Goal: Information Seeking & Learning: Learn about a topic

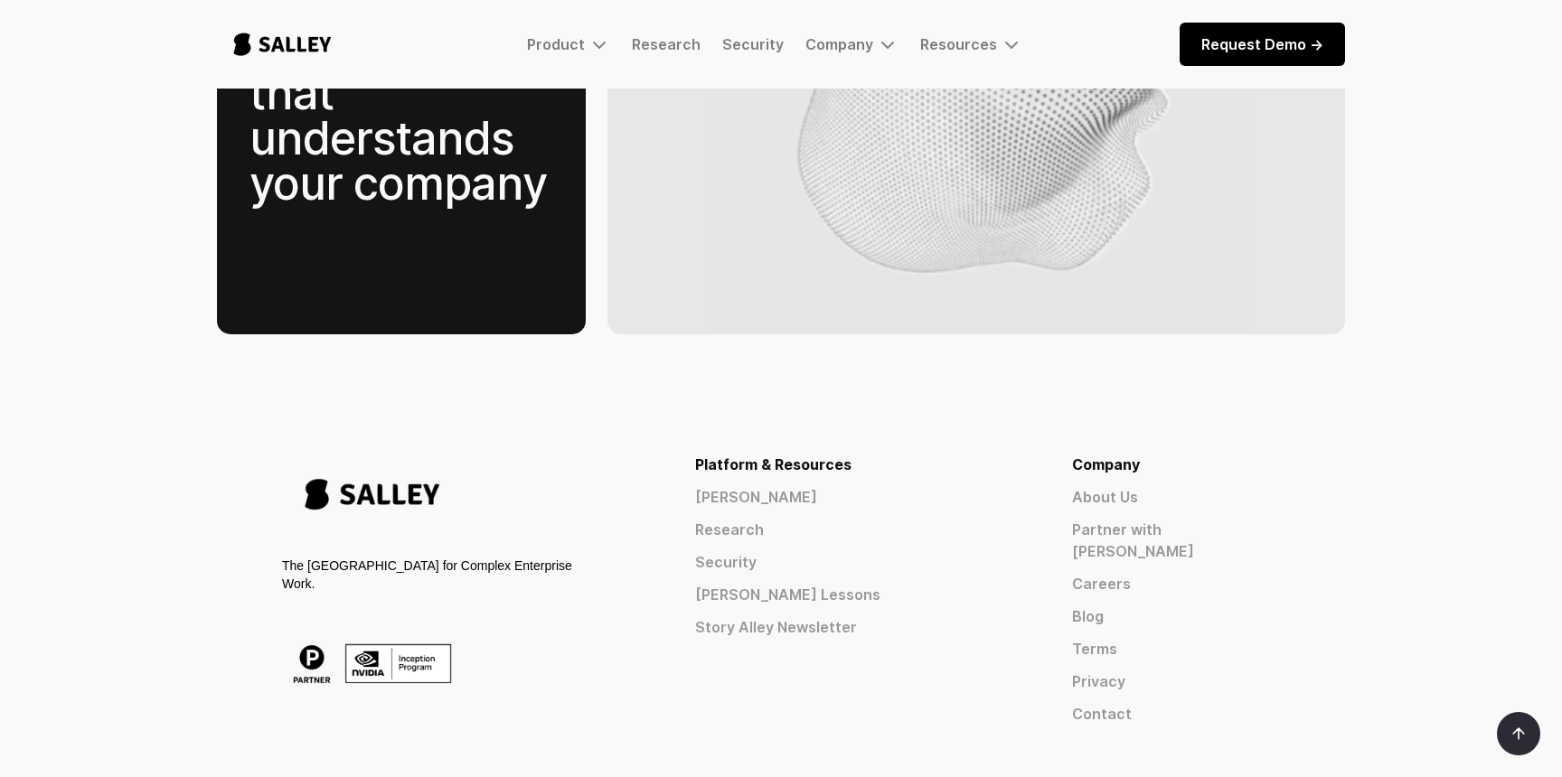
scroll to position [2772, 0]
click at [306, 628] on img at bounding box center [372, 663] width 181 height 71
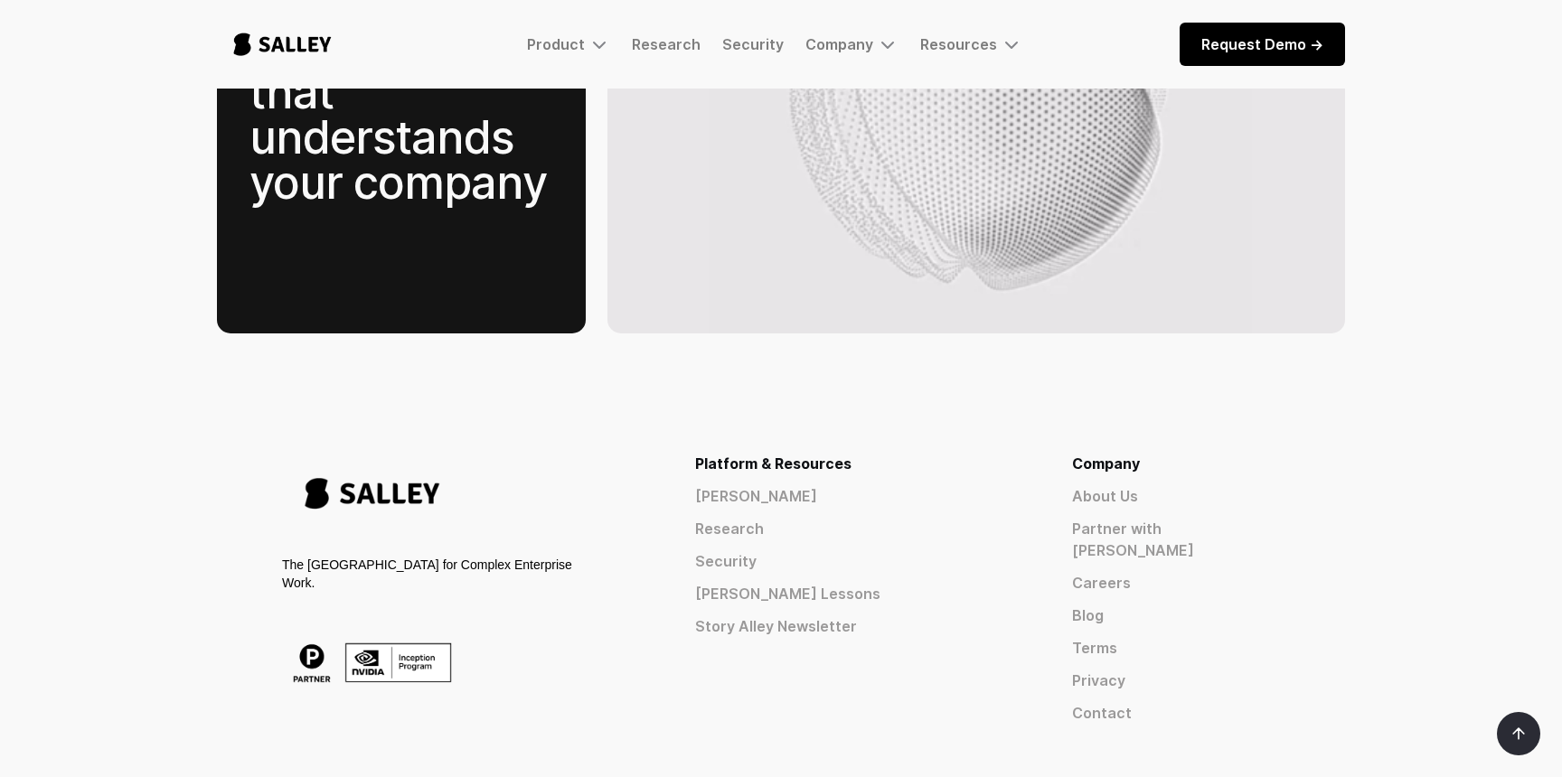
click at [311, 628] on img at bounding box center [372, 663] width 181 height 71
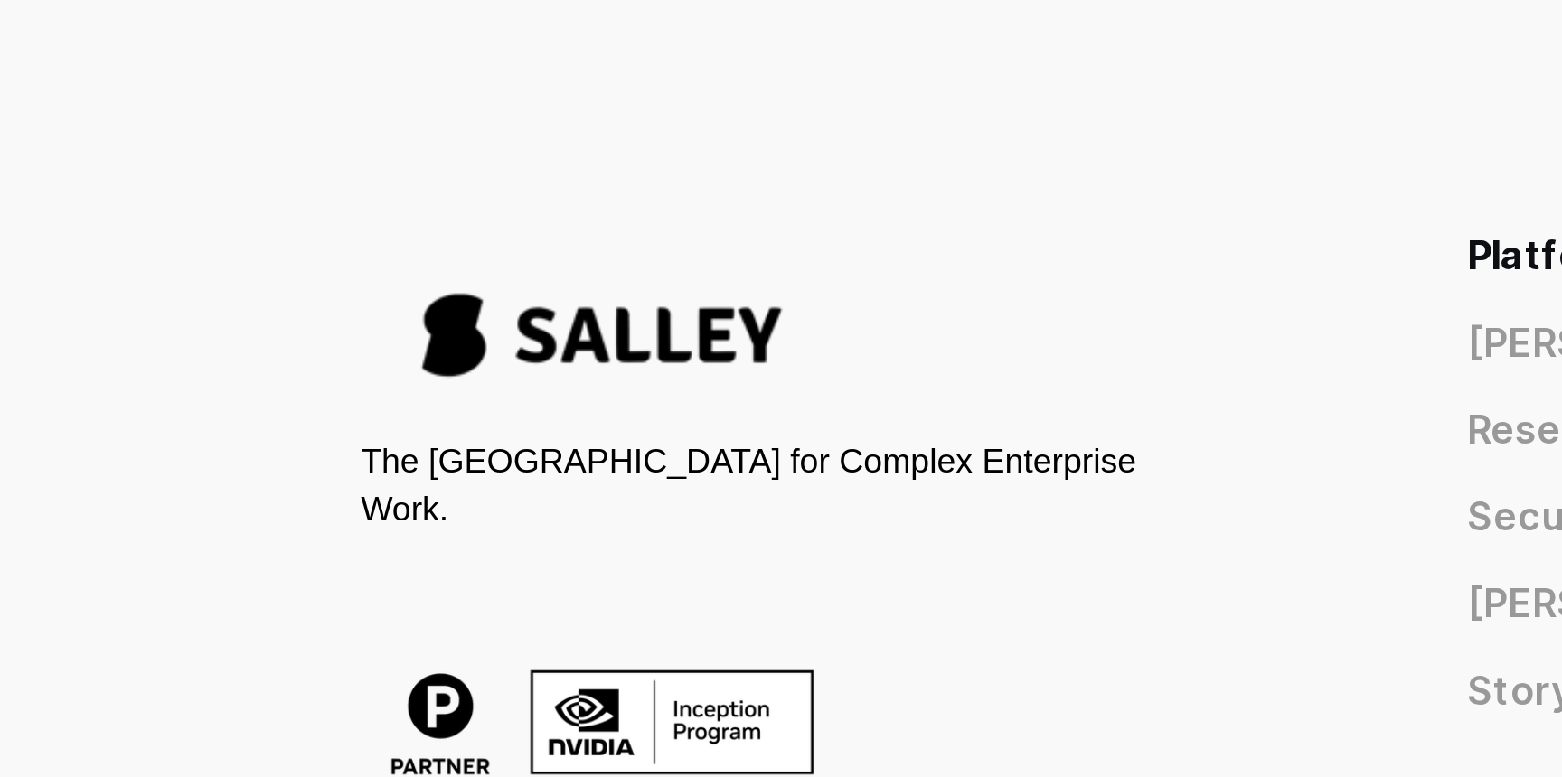
scroll to position [2783, 0]
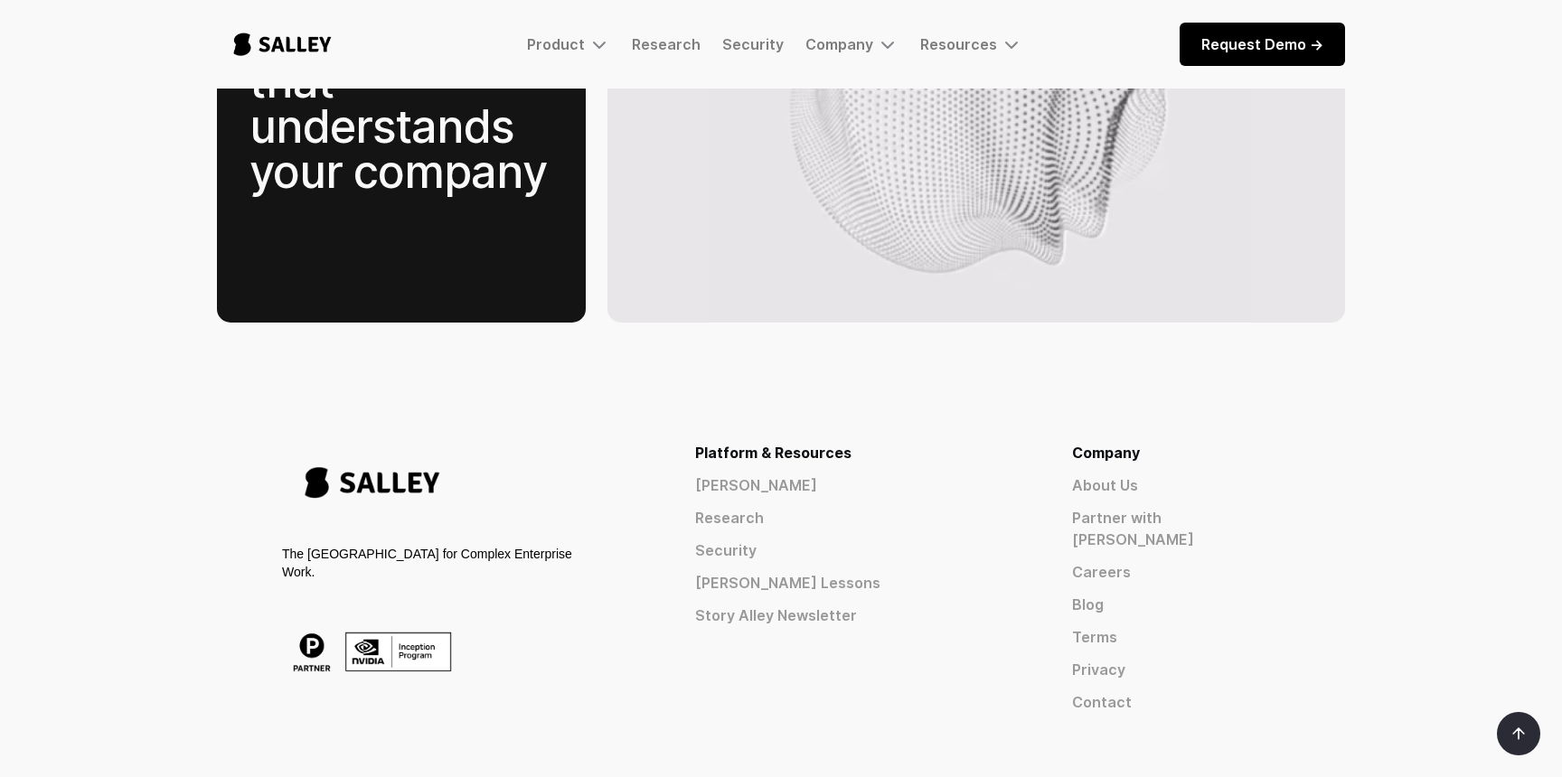
click at [697, 442] on div "The AI Nerve Center for Complex Enterprise Work. Platform & Resources Salley AI…" at bounding box center [781, 577] width 998 height 271
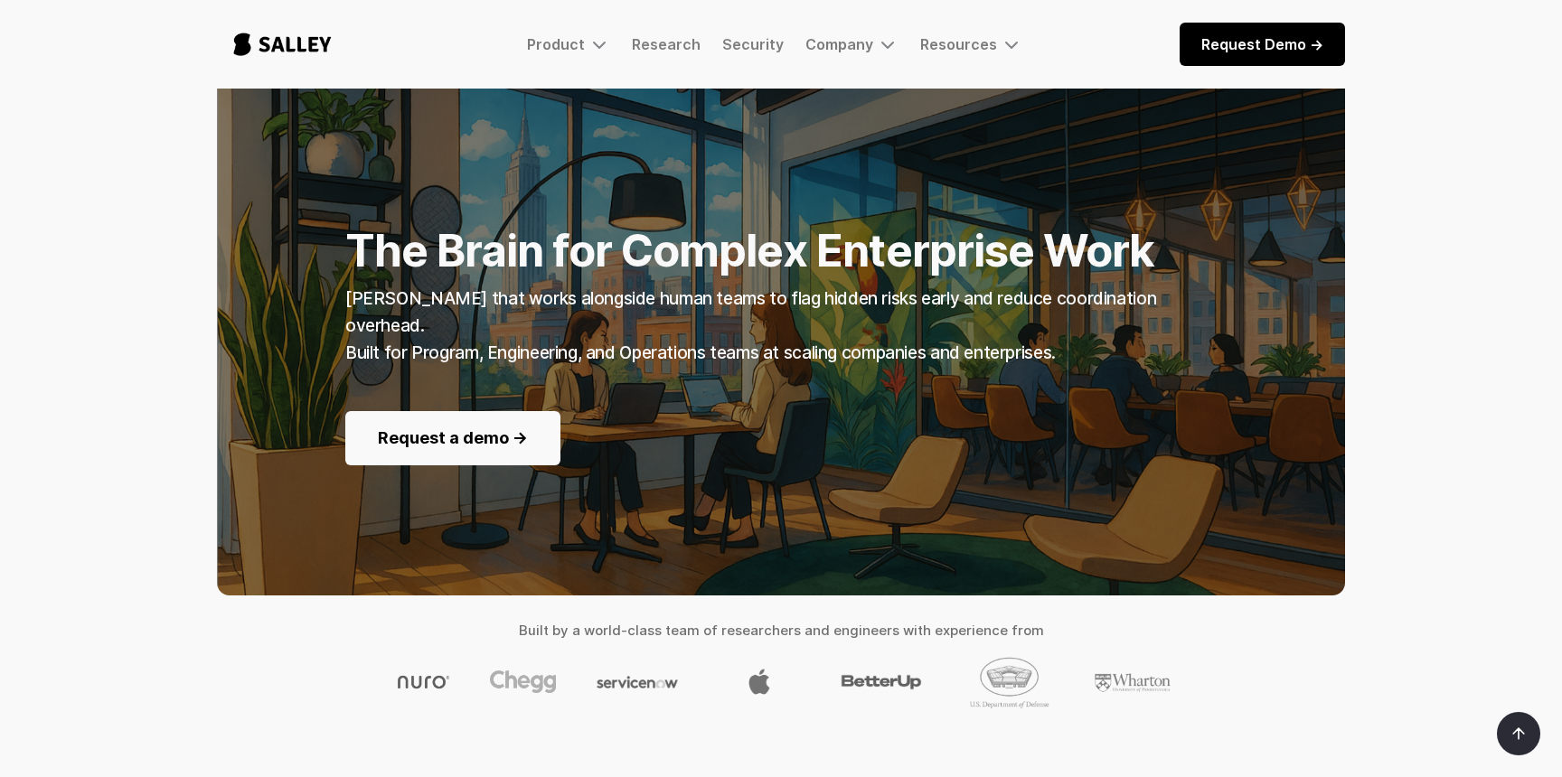
scroll to position [0, 0]
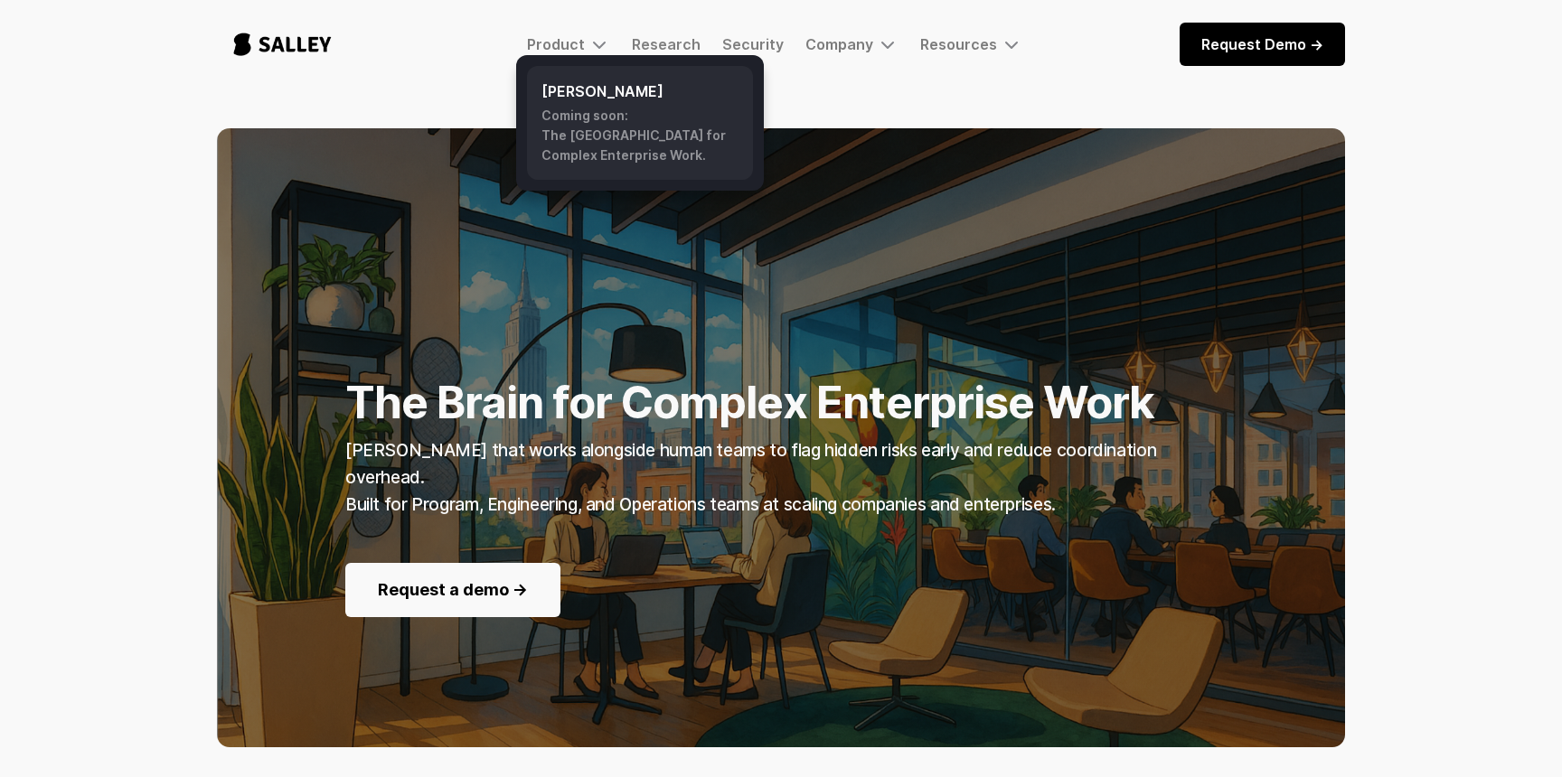
click at [597, 132] on div "Coming soon: The AI Nerve Center for Complex Enterprise Work." at bounding box center [639, 136] width 197 height 60
